Goal: Navigation & Orientation: Go to known website

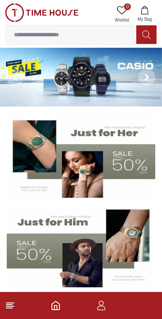
click at [104, 309] on icon "button" at bounding box center [101, 308] width 8 height 4
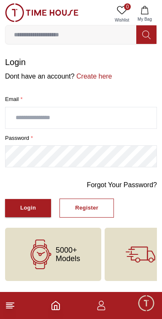
click at [59, 308] on icon "Home" at bounding box center [56, 305] width 8 height 8
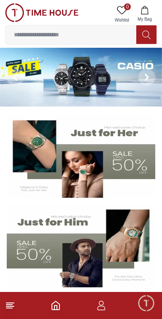
click at [15, 308] on icon at bounding box center [10, 305] width 10 height 10
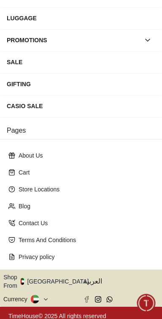
scroll to position [152, 0]
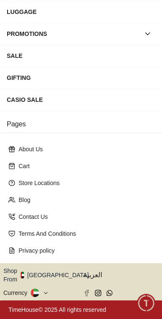
click at [57, 279] on button "Shop From [GEOGRAPHIC_DATA]" at bounding box center [49, 274] width 92 height 17
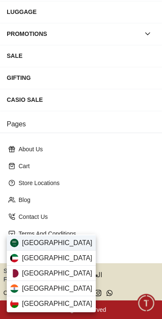
click at [56, 244] on span "[GEOGRAPHIC_DATA]" at bounding box center [57, 243] width 70 height 10
